Goal: Task Accomplishment & Management: Manage account settings

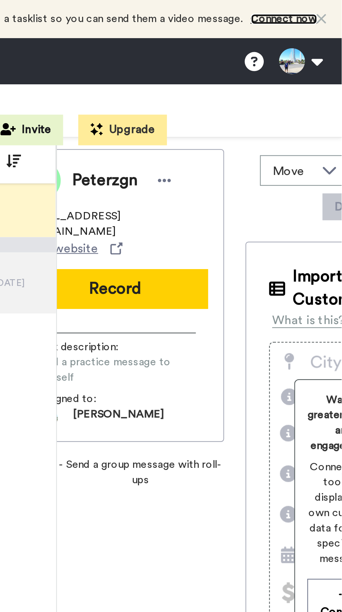
click at [313, 7] on link "Connect now" at bounding box center [316, 8] width 30 height 5
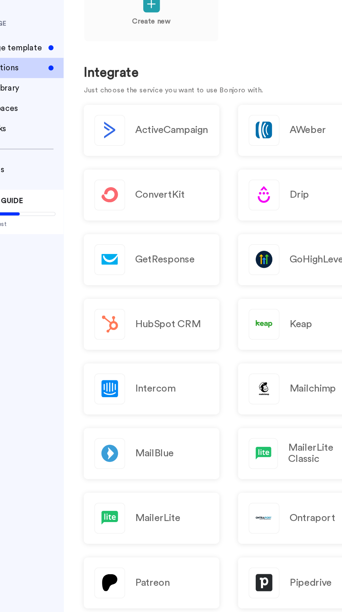
scroll to position [2, 0]
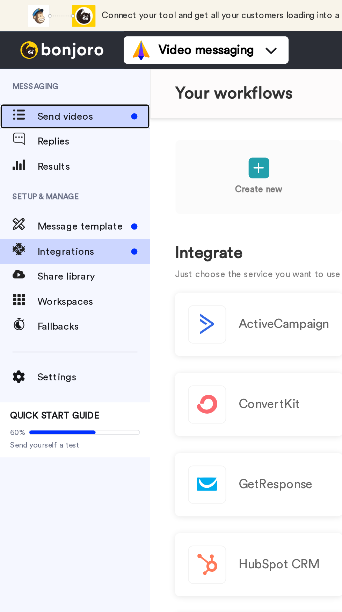
click at [13, 62] on icon at bounding box center [10, 64] width 7 height 6
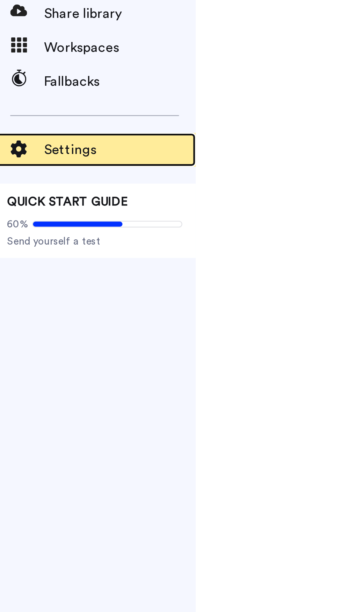
click at [33, 207] on span "Settings" at bounding box center [52, 211] width 63 height 8
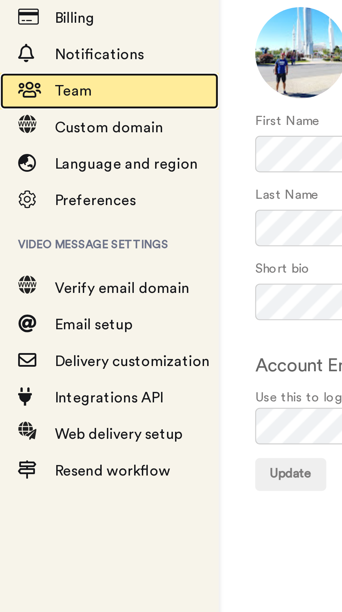
click at [26, 136] on span "Team" at bounding box center [28, 138] width 14 height 6
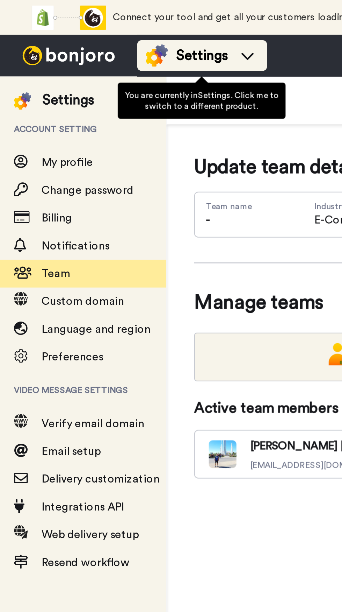
click at [105, 26] on span "Settings" at bounding box center [102, 28] width 26 height 10
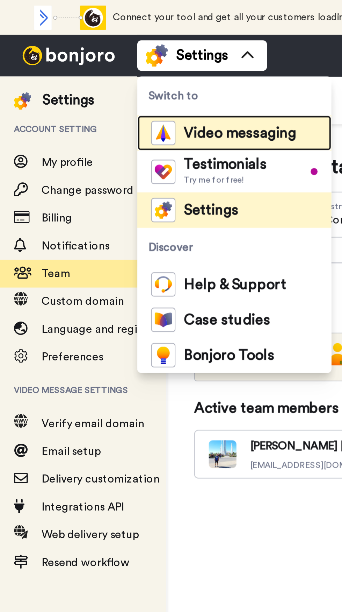
click at [119, 65] on span "Video messaging" at bounding box center [121, 67] width 57 height 7
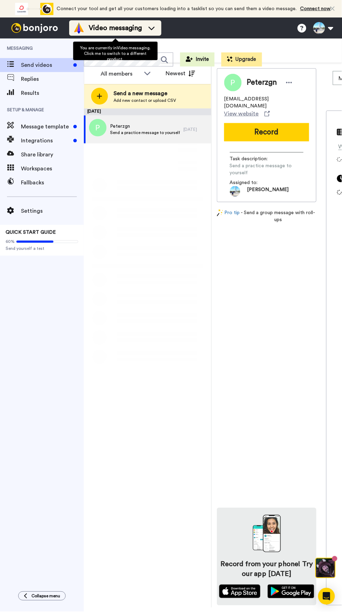
click at [138, 28] on span "Video messaging" at bounding box center [115, 28] width 53 height 10
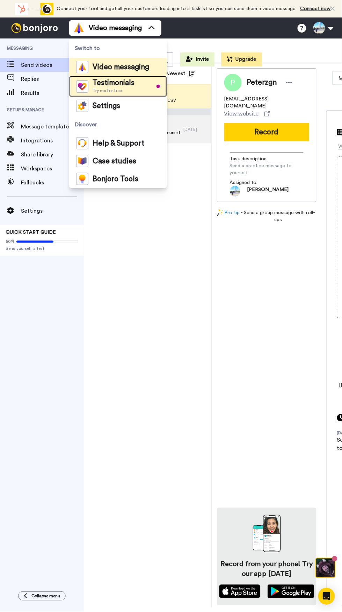
click at [132, 83] on span "Testimonials" at bounding box center [114, 82] width 42 height 7
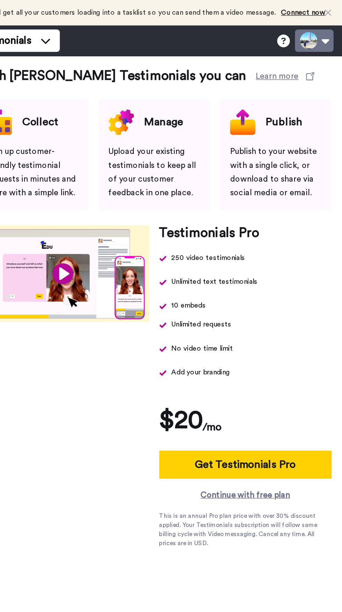
click at [326, 24] on button at bounding box center [323, 27] width 27 height 15
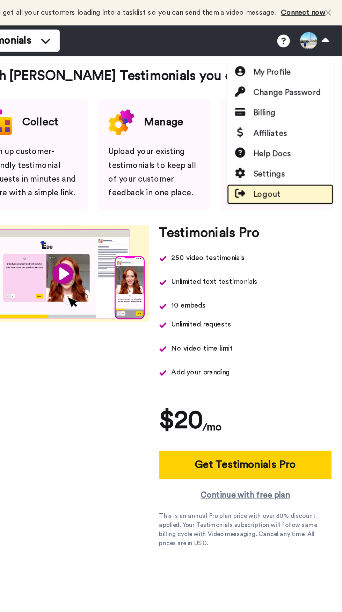
click at [295, 134] on span "Logout" at bounding box center [291, 133] width 19 height 8
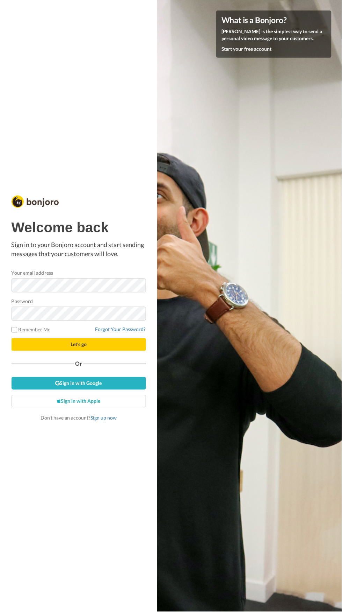
click at [34, 275] on label "Your email address" at bounding box center [33, 272] width 42 height 7
click at [12, 338] on button "Let's go" at bounding box center [79, 344] width 135 height 13
